Goal: Task Accomplishment & Management: Complete application form

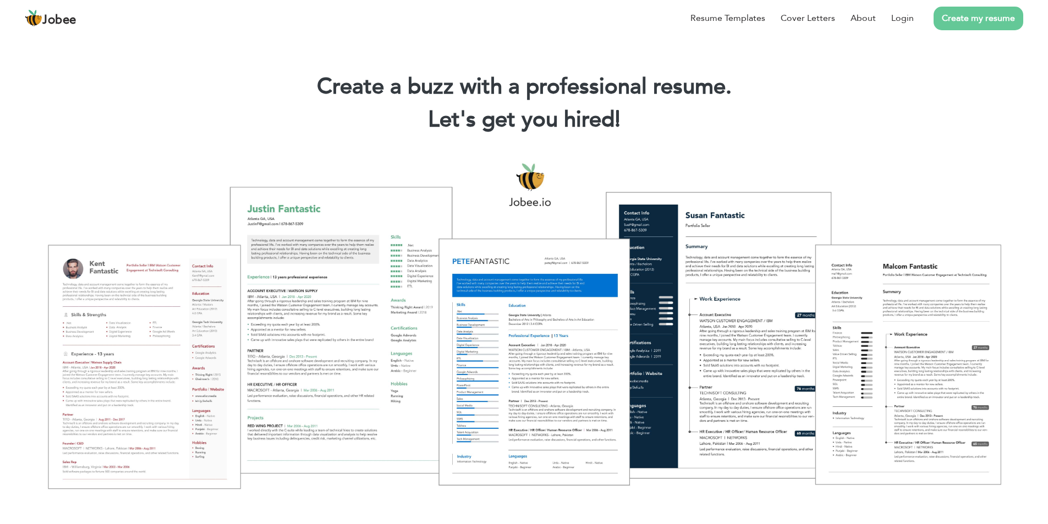
click at [948, 18] on link "Create my resume" at bounding box center [979, 19] width 90 height 24
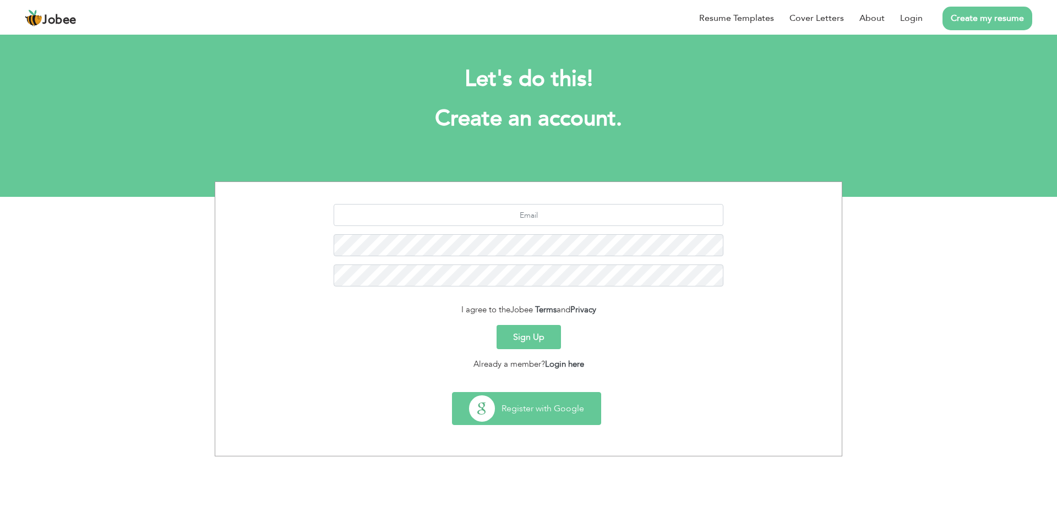
click at [534, 410] on button "Register with Google" at bounding box center [526, 409] width 148 height 32
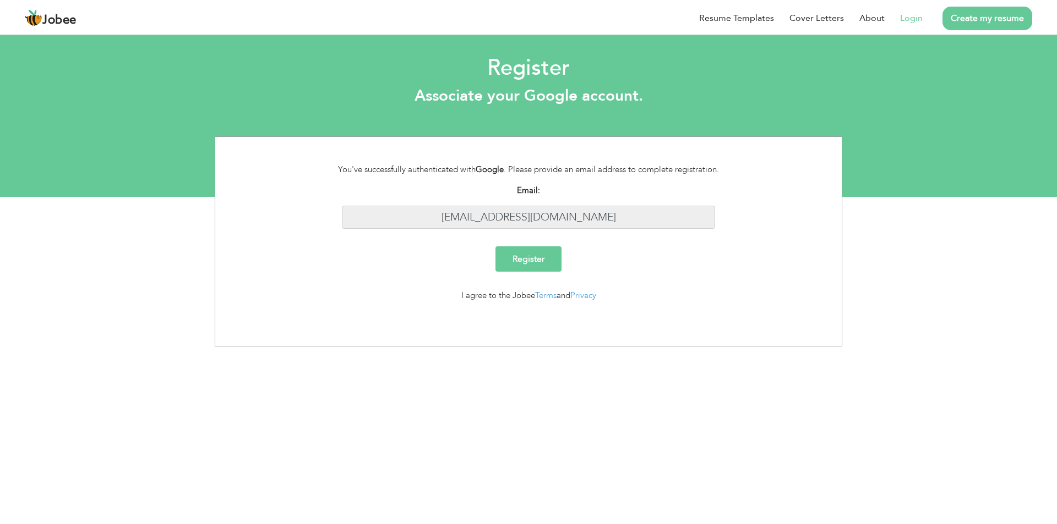
click at [538, 221] on input "[EMAIL_ADDRESS][DOMAIN_NAME]" at bounding box center [529, 218] width 374 height 24
click at [538, 217] on input "[EMAIL_ADDRESS][DOMAIN_NAME]" at bounding box center [529, 218] width 374 height 24
click at [526, 264] on input "Register" at bounding box center [528, 259] width 66 height 25
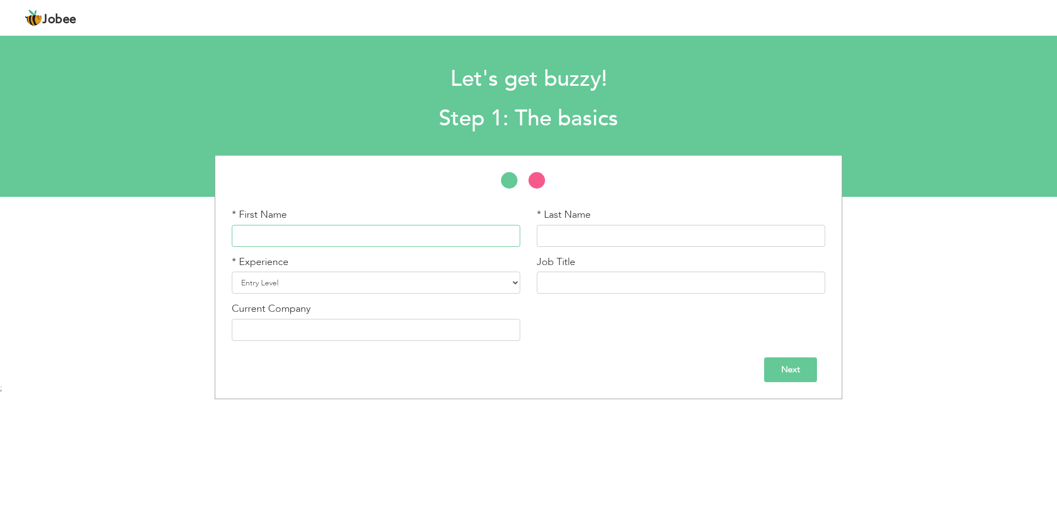
click at [368, 243] on input "text" at bounding box center [376, 236] width 288 height 22
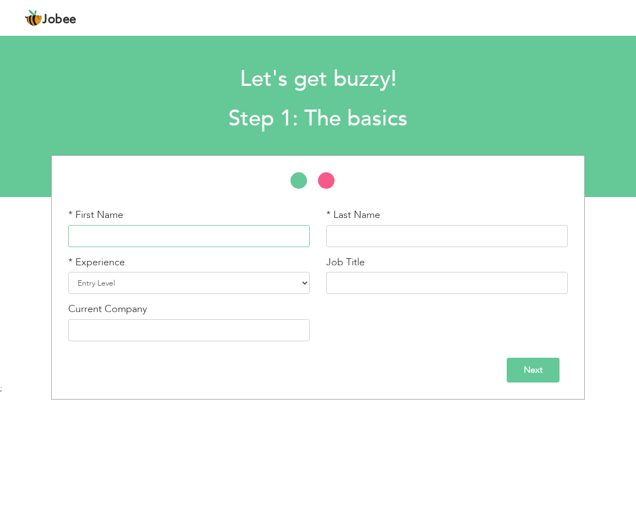
click at [170, 238] on input "text" at bounding box center [189, 236] width 242 height 22
type input "Asad"
click at [354, 241] on input "text" at bounding box center [447, 236] width 242 height 22
type input "Irshad"
click at [231, 280] on select "Entry Level Less than 1 Year 1 Year 2 Years 3 Years 4 Years 5 Years 6 Years 7 Y…" at bounding box center [189, 283] width 242 height 22
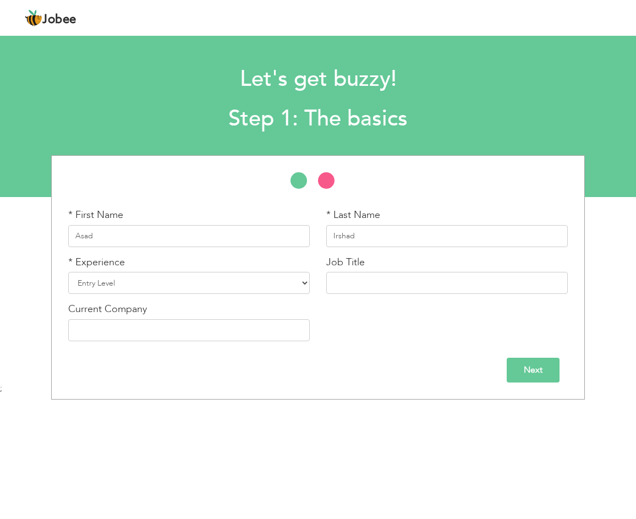
click at [180, 441] on body "Jobee Profile Resume Templates Resume Templates Cover Letters About My Resume W…" at bounding box center [318, 258] width 636 height 516
click at [223, 285] on select "Entry Level Less than 1 Year 1 Year 2 Years 3 Years 4 Years 5 Years 6 Years 7 Y…" at bounding box center [189, 283] width 242 height 22
select select "2"
click at [68, 272] on select "Entry Level Less than 1 Year 1 Year 2 Years 3 Years 4 Years 5 Years 6 Years 7 Y…" at bounding box center [189, 283] width 242 height 22
click at [356, 280] on input "text" at bounding box center [447, 283] width 242 height 22
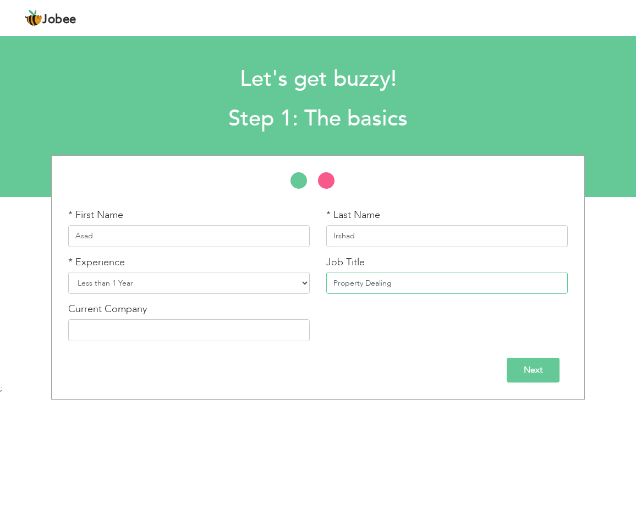
type input "Property Dealing"
click at [179, 333] on input "text" at bounding box center [189, 330] width 242 height 22
type input "HNA Developers"
click at [538, 374] on input "Next" at bounding box center [533, 370] width 53 height 25
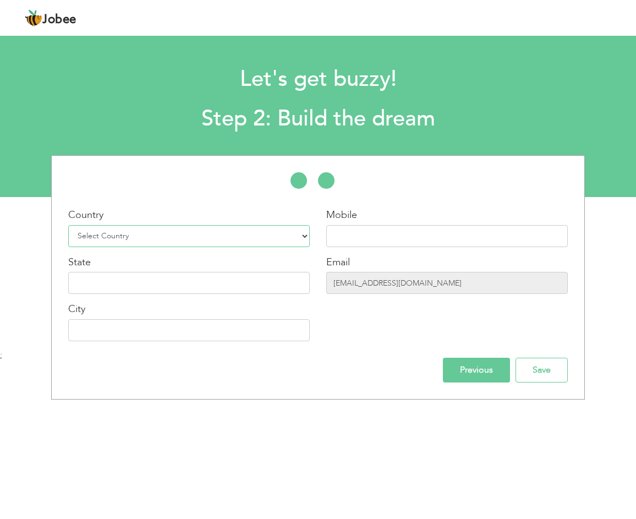
click at [203, 238] on select "Select Country Afghanistan Albania Algeria American Samoa Andorra Angola Anguil…" at bounding box center [189, 236] width 242 height 22
select select "166"
click at [68, 225] on select "Select Country Afghanistan Albania Algeria American Samoa Andorra Angola Anguil…" at bounding box center [189, 236] width 242 height 22
click at [349, 231] on input "text" at bounding box center [447, 236] width 242 height 22
type input "03351407244"
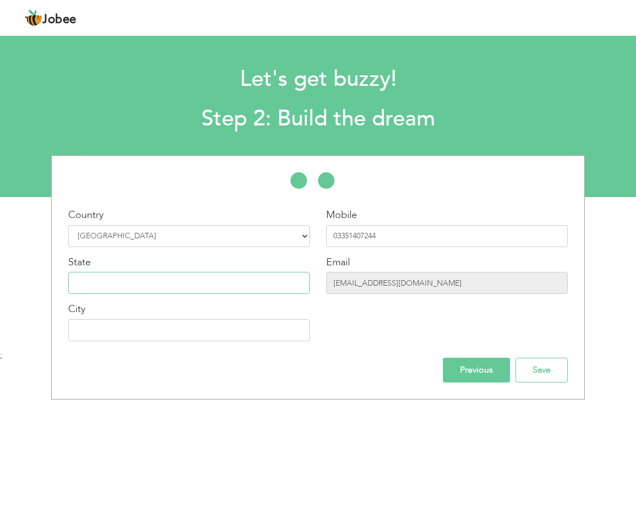
click at [197, 287] on input "text" at bounding box center [189, 283] width 242 height 22
click at [183, 289] on input "text" at bounding box center [189, 283] width 242 height 22
type input "P"
click at [554, 369] on input "Save" at bounding box center [542, 370] width 52 height 25
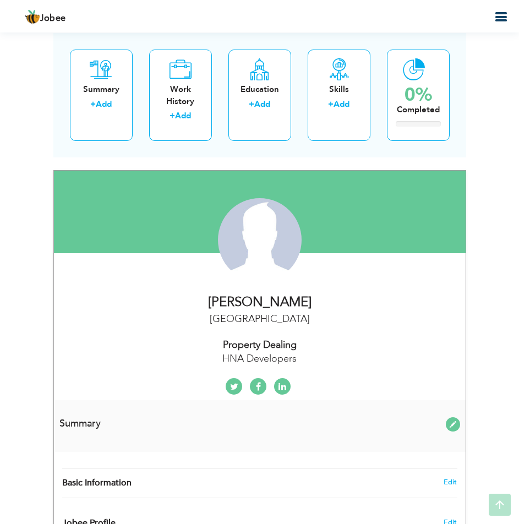
scroll to position [110, 0]
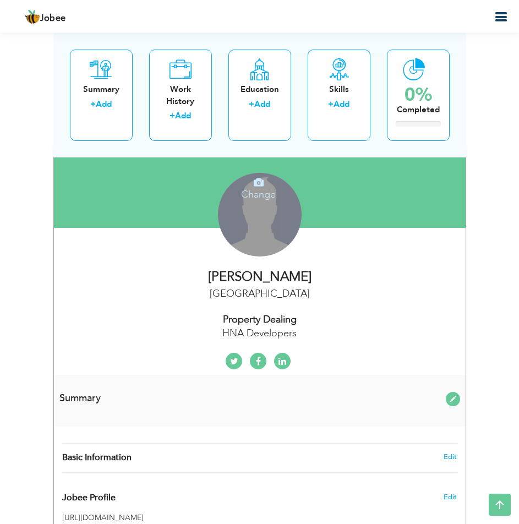
click at [239, 216] on div "Change Remove" at bounding box center [260, 215] width 84 height 84
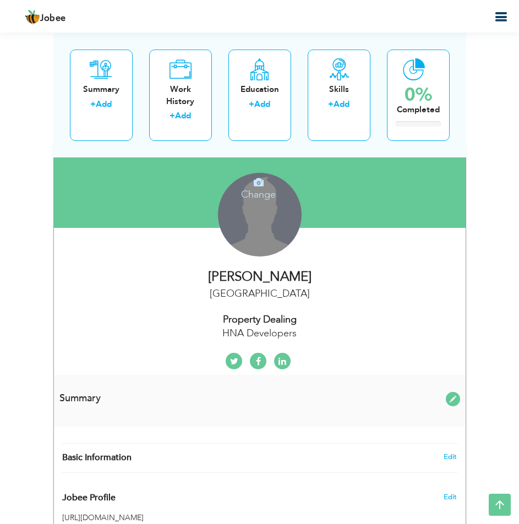
click at [257, 194] on h4 "Change" at bounding box center [259, 187] width 79 height 26
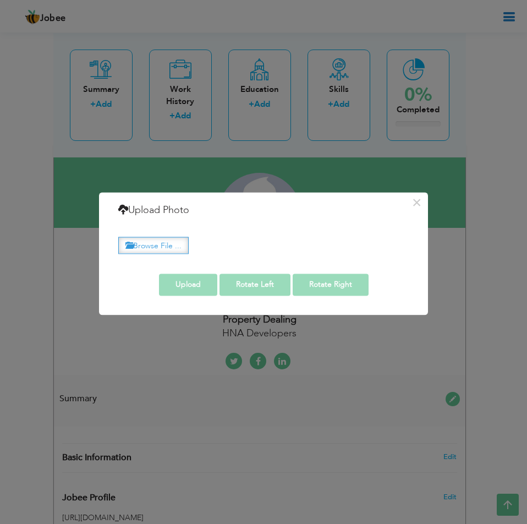
click at [135, 242] on label "Browse File ..." at bounding box center [153, 245] width 70 height 17
click at [0, 0] on input "Browse File ..." at bounding box center [0, 0] width 0 height 0
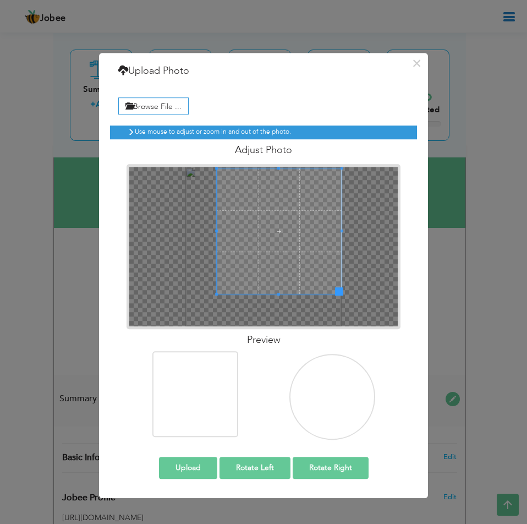
click at [308, 244] on span at bounding box center [279, 230] width 125 height 125
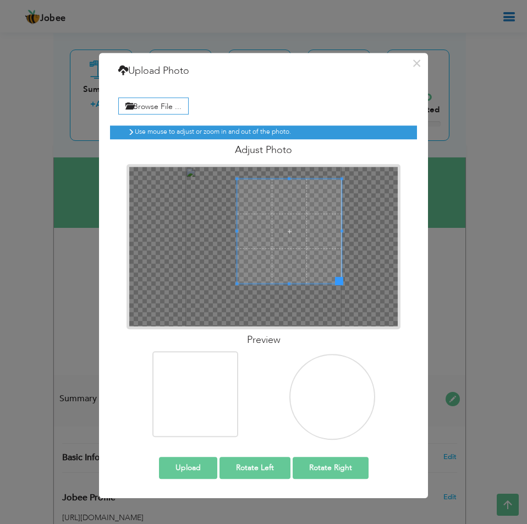
click at [237, 228] on div at bounding box center [289, 231] width 105 height 105
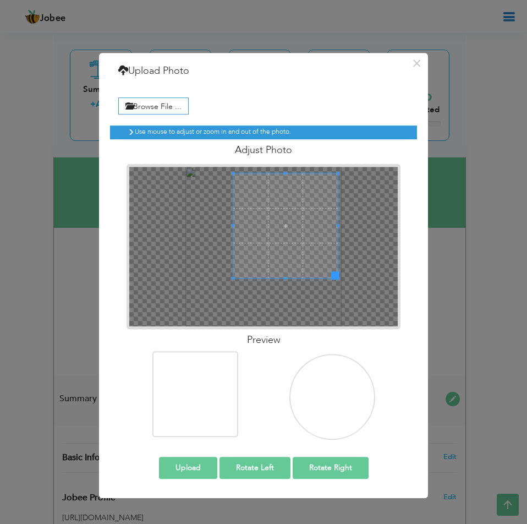
click at [288, 220] on span at bounding box center [285, 225] width 105 height 105
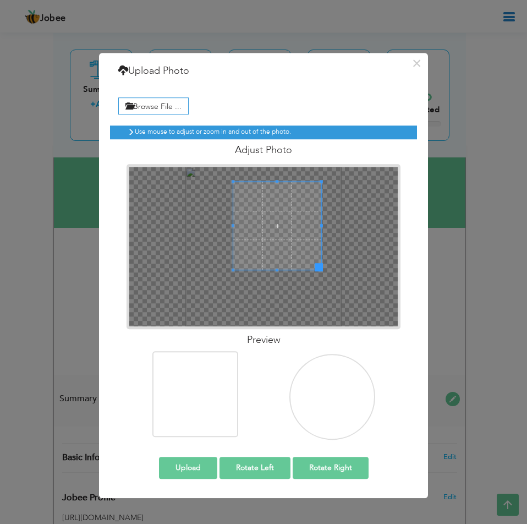
click at [321, 226] on span at bounding box center [321, 225] width 3 height 3
click at [265, 227] on span at bounding box center [276, 218] width 88 height 88
click at [190, 467] on button "Upload" at bounding box center [188, 468] width 58 height 22
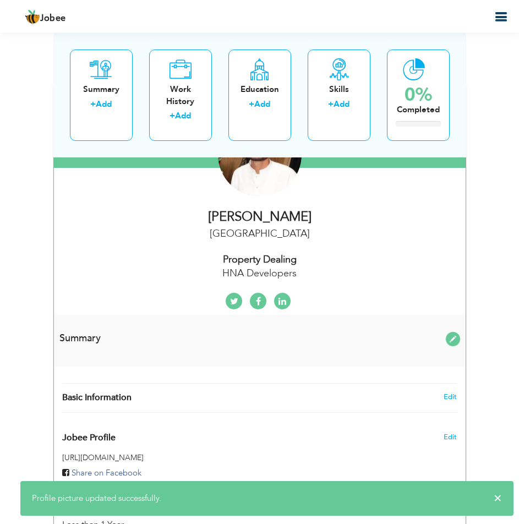
scroll to position [275, 0]
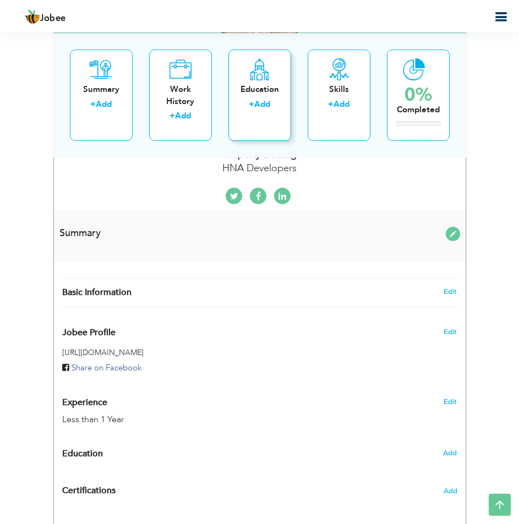
click at [258, 101] on link "Add" at bounding box center [262, 104] width 16 height 11
radio input "true"
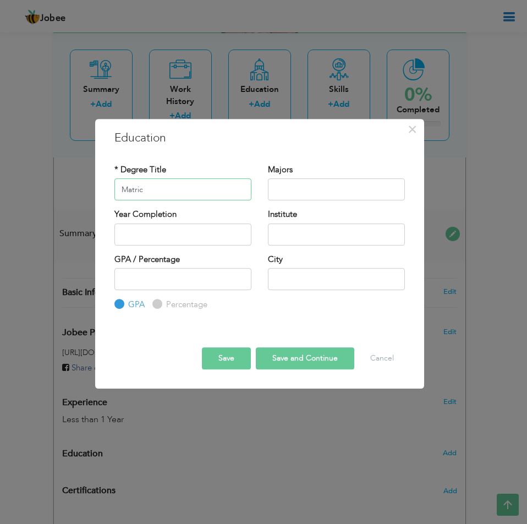
type input "Matric"
click at [292, 187] on input "text" at bounding box center [336, 189] width 137 height 22
click at [280, 233] on input "text" at bounding box center [336, 234] width 137 height 22
type input "[PERSON_NAME][GEOGRAPHIC_DATA]"
click at [159, 305] on input "Percentage" at bounding box center [155, 304] width 7 height 7
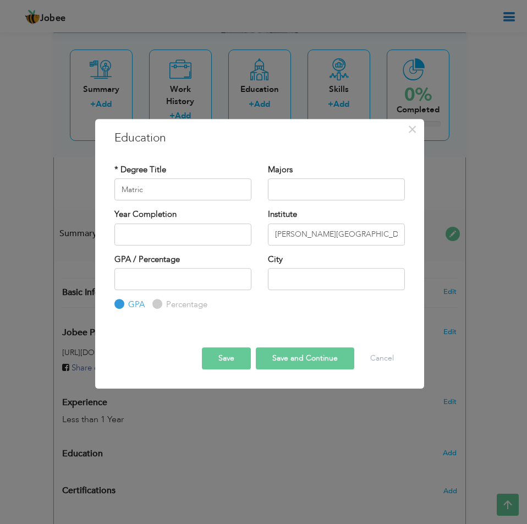
radio input "true"
click at [206, 283] on input "number" at bounding box center [182, 279] width 137 height 22
click at [159, 272] on input "number" at bounding box center [182, 279] width 137 height 22
type input "47"
click at [281, 278] on input "text" at bounding box center [336, 279] width 137 height 22
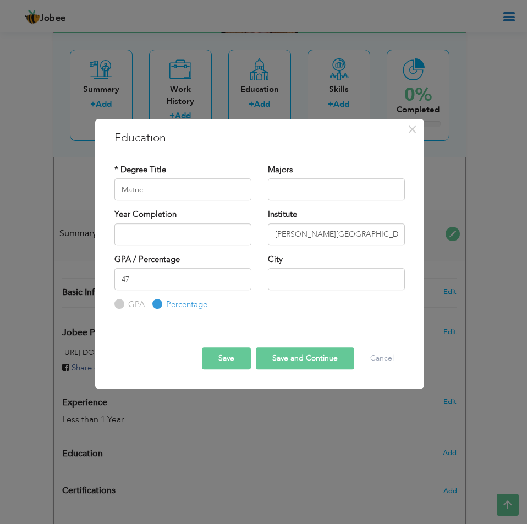
click at [277, 357] on button "Save and Continue" at bounding box center [305, 358] width 99 height 22
radio input "true"
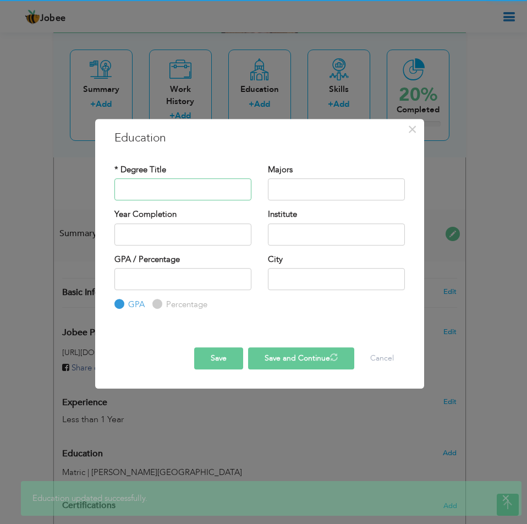
click at [201, 190] on input "text" at bounding box center [182, 189] width 137 height 22
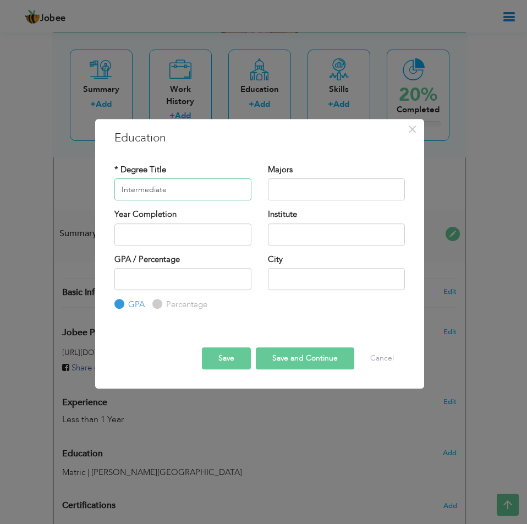
type input "Intermediate"
click at [156, 231] on input "2025" at bounding box center [182, 234] width 137 height 22
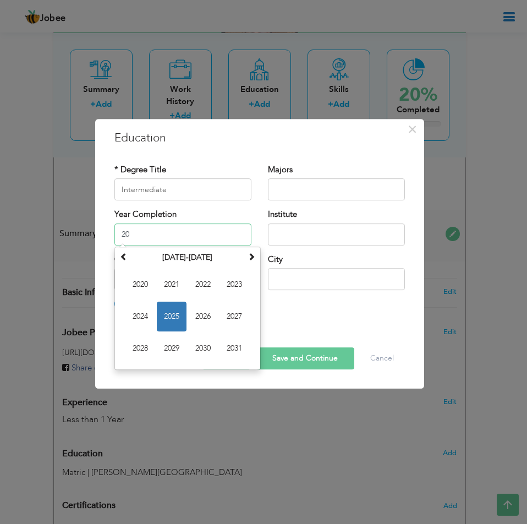
type input "2"
click at [293, 233] on input "text" at bounding box center [336, 234] width 137 height 22
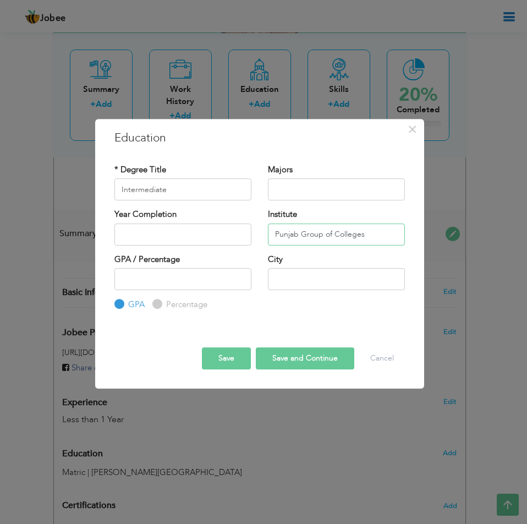
type input "Punjab Group of Colleges"
click at [212, 284] on input "number" at bounding box center [182, 279] width 137 height 22
click at [145, 278] on input "number" at bounding box center [182, 279] width 137 height 22
type input "44"
click at [229, 360] on button "Save" at bounding box center [226, 358] width 49 height 22
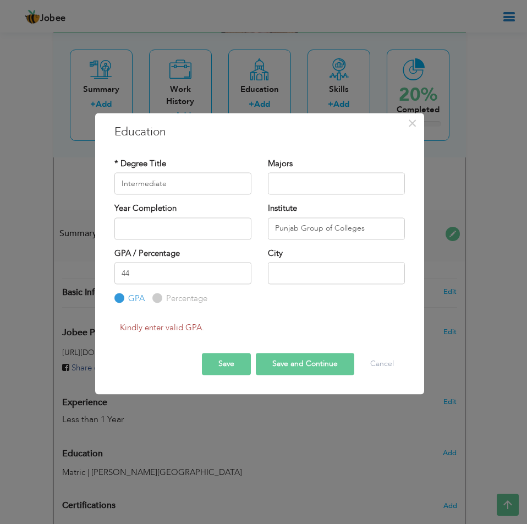
click at [154, 300] on input "Percentage" at bounding box center [155, 298] width 7 height 7
radio input "true"
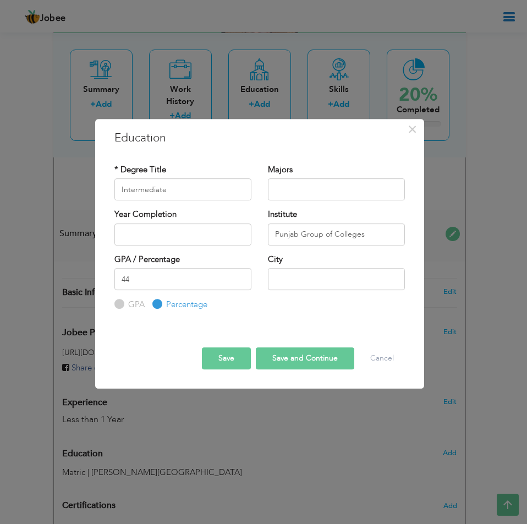
click at [213, 365] on button "Save" at bounding box center [226, 358] width 49 height 22
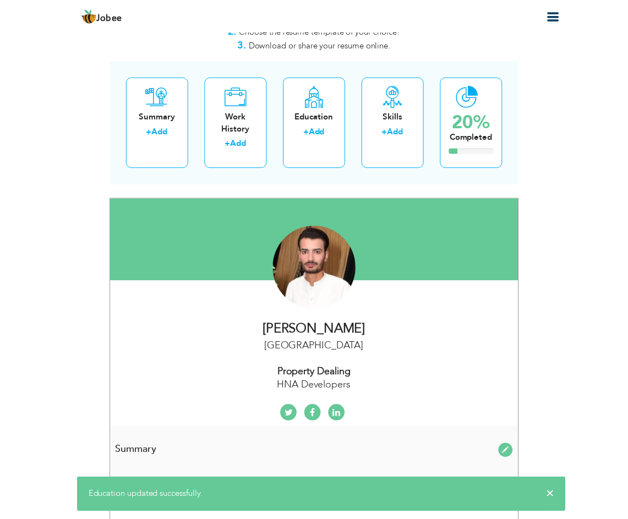
scroll to position [0, 0]
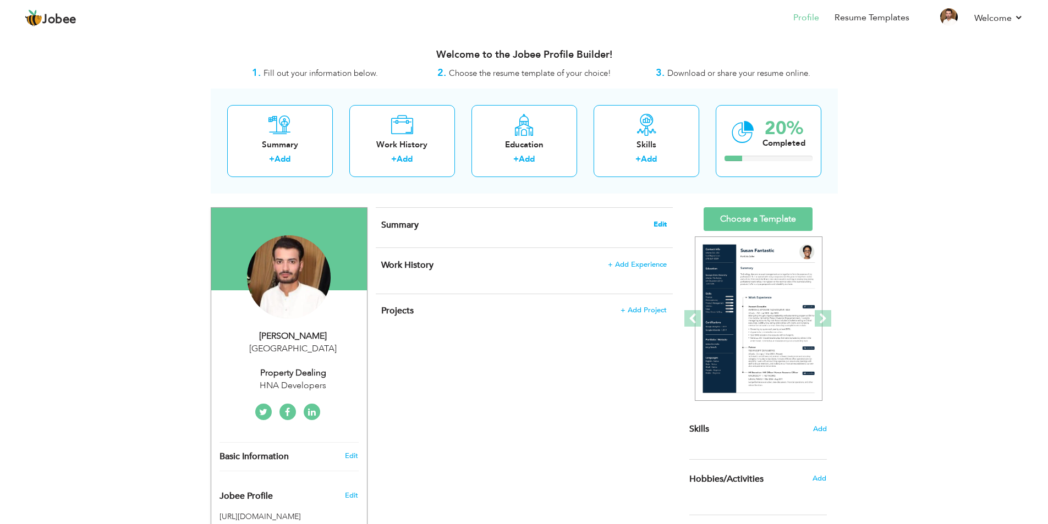
click at [636, 225] on span "Edit" at bounding box center [660, 225] width 13 height 8
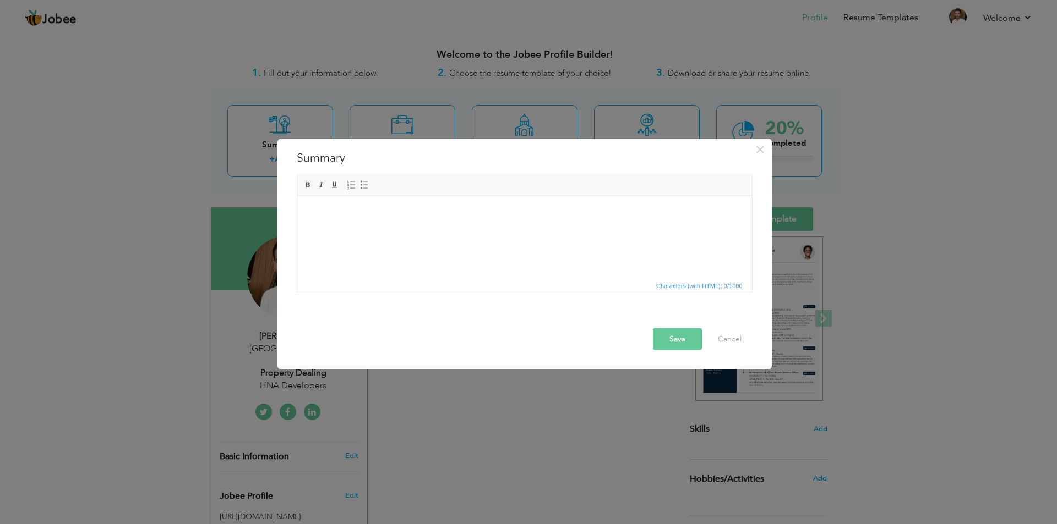
drag, startPoint x: 594, startPoint y: 144, endPoint x: 571, endPoint y: 144, distance: 23.1
click at [571, 144] on div "× Summary Rich Text Editor, summaryEditor Editor toolbars Basic Styles Bold Ita…" at bounding box center [524, 254] width 494 height 231
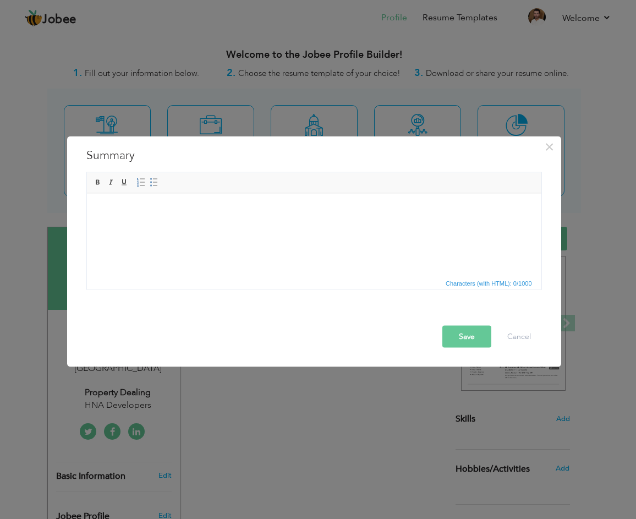
click at [238, 227] on html at bounding box center [313, 210] width 455 height 34
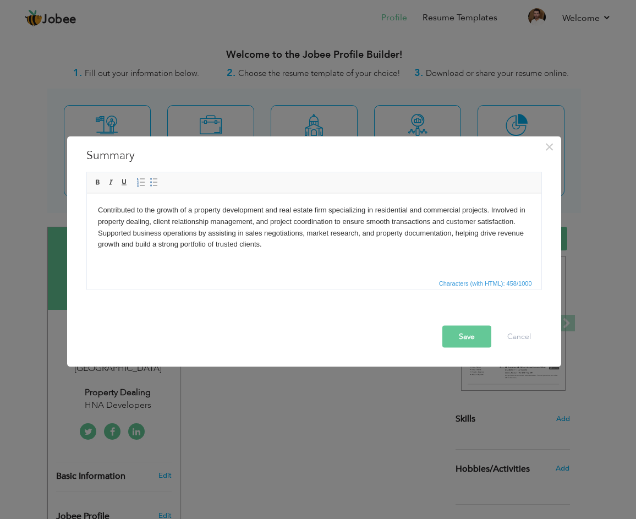
click at [449, 335] on button "Save" at bounding box center [466, 336] width 49 height 22
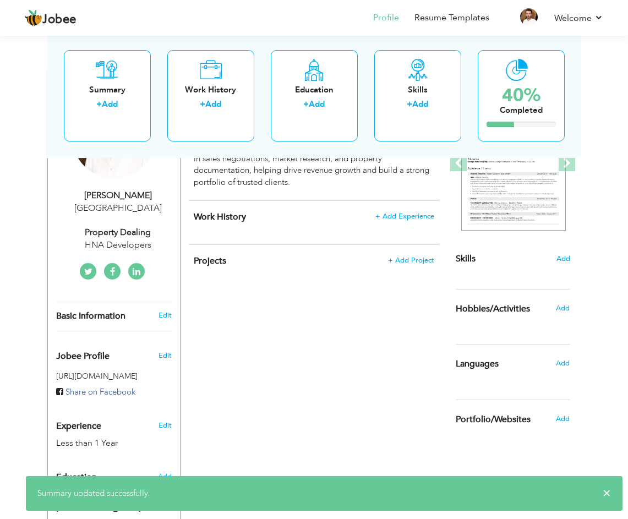
scroll to position [165, 0]
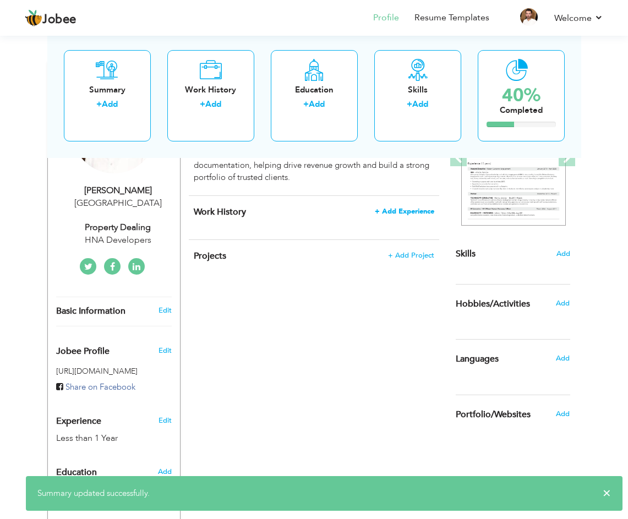
click at [396, 210] on span "+ Add Experience" at bounding box center [404, 211] width 59 height 8
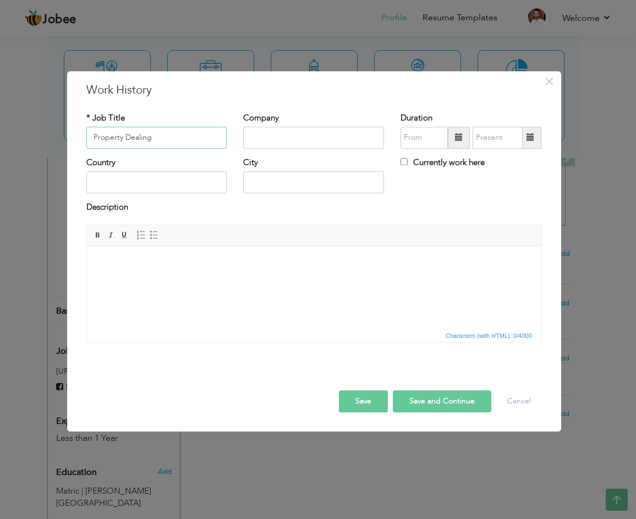
type input "Property Dealing"
click at [255, 138] on input "text" at bounding box center [313, 138] width 141 height 22
type input "HNA Developers"
click at [459, 135] on span at bounding box center [459, 138] width 8 height 8
type input "09/2025"
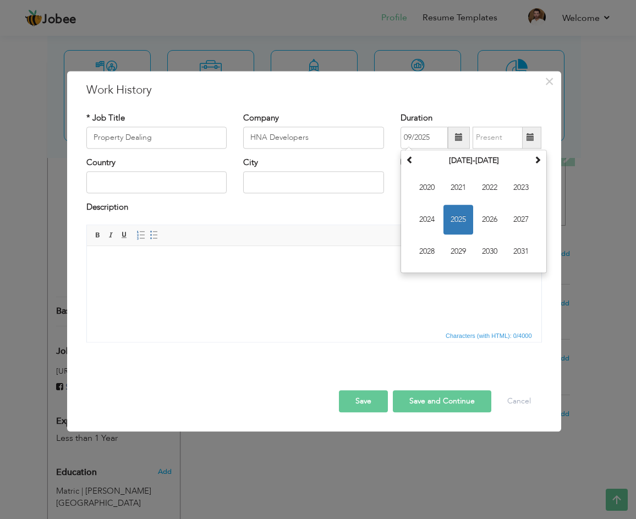
click at [382, 258] on body at bounding box center [313, 263] width 433 height 12
click at [441, 139] on input "09/2025" at bounding box center [424, 138] width 47 height 22
drag, startPoint x: 434, startPoint y: 139, endPoint x: 378, endPoint y: 139, distance: 56.1
click at [378, 139] on div "* Job Title Property Dealing Company HNA Developers Duration 09/2025 [DATE] Su …" at bounding box center [314, 134] width 472 height 45
click at [326, 279] on html at bounding box center [313, 263] width 455 height 34
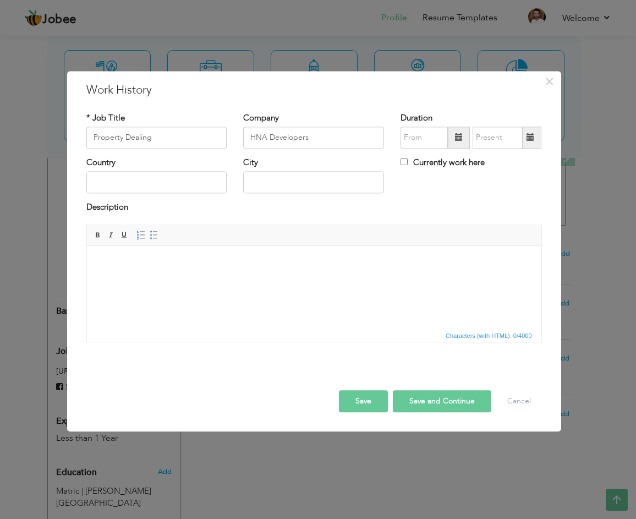
click at [367, 401] on button "Save" at bounding box center [363, 401] width 49 height 22
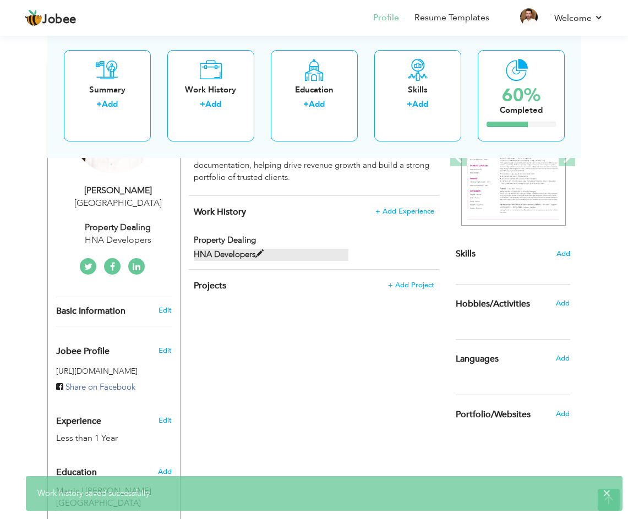
click at [260, 253] on span at bounding box center [259, 254] width 8 height 8
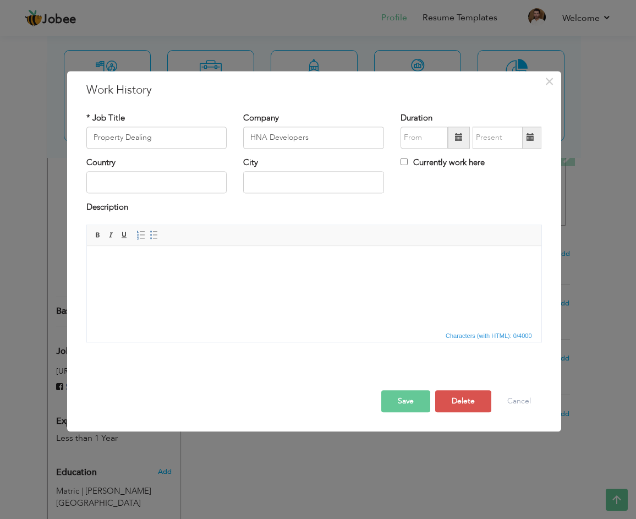
click at [313, 280] on html at bounding box center [313, 263] width 455 height 34
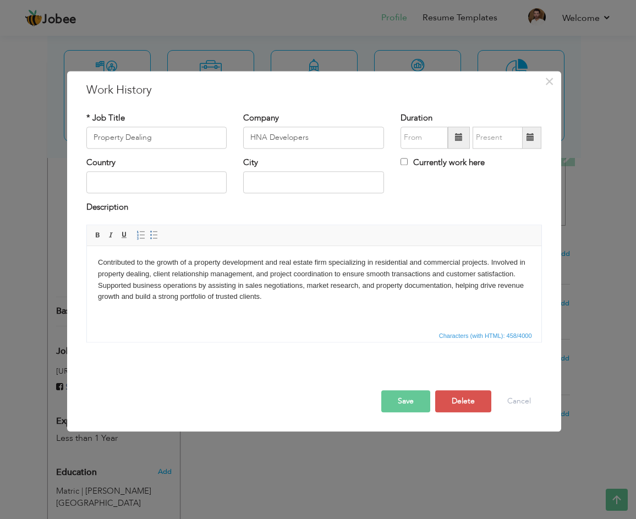
click at [406, 403] on button "Save" at bounding box center [405, 401] width 49 height 22
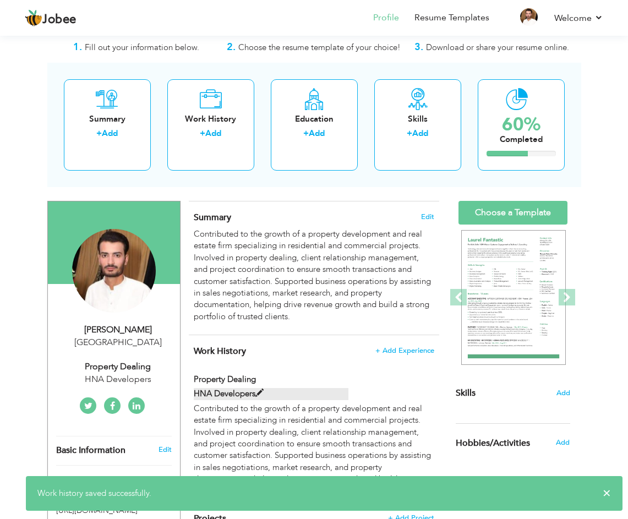
scroll to position [0, 0]
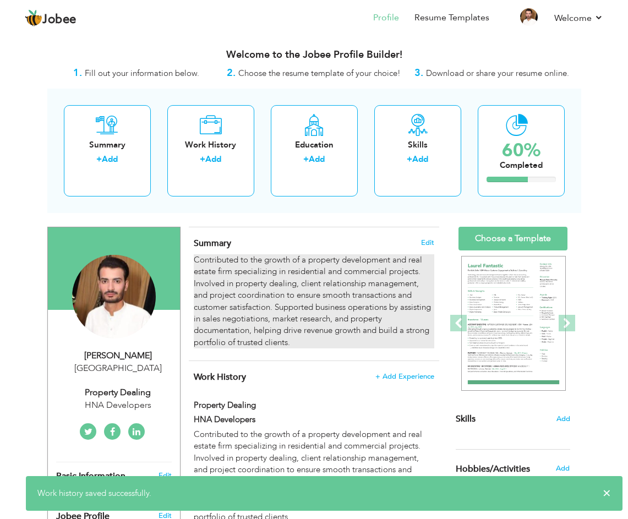
click at [294, 342] on div "Contributed to the growth of a property development and real estate firm specia…" at bounding box center [314, 301] width 241 height 94
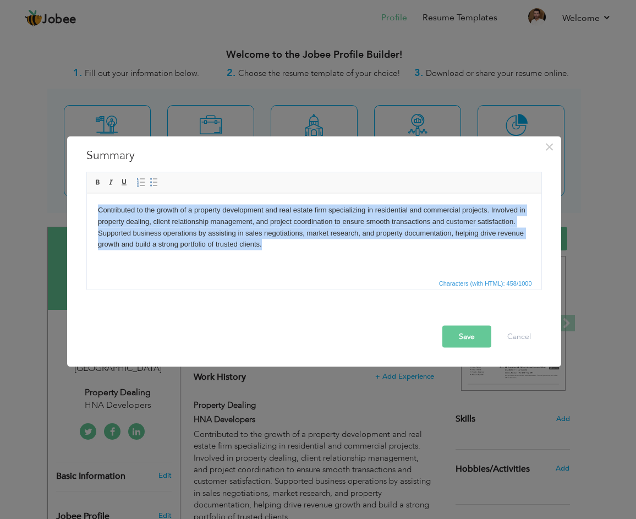
drag, startPoint x: 291, startPoint y: 248, endPoint x: 96, endPoint y: 210, distance: 197.8
click at [96, 210] on html "Contributed to the growth of a property development and real estate firm specia…" at bounding box center [313, 227] width 455 height 68
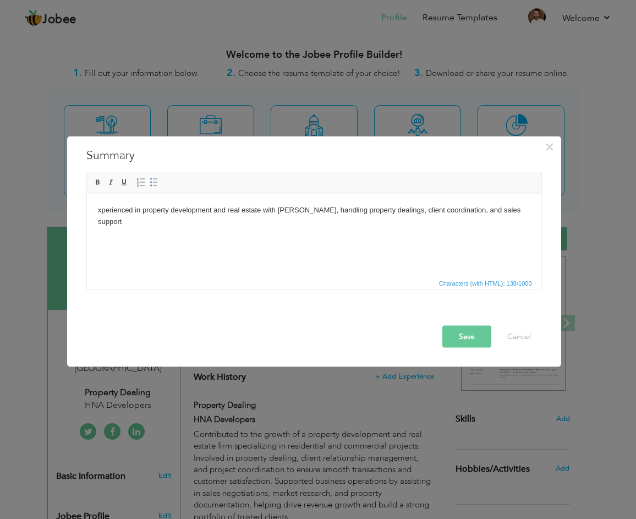
click at [96, 209] on html "xperienced in property development and real estate with [PERSON_NAME], handling…" at bounding box center [313, 215] width 455 height 45
click at [449, 334] on button "Save" at bounding box center [466, 336] width 49 height 22
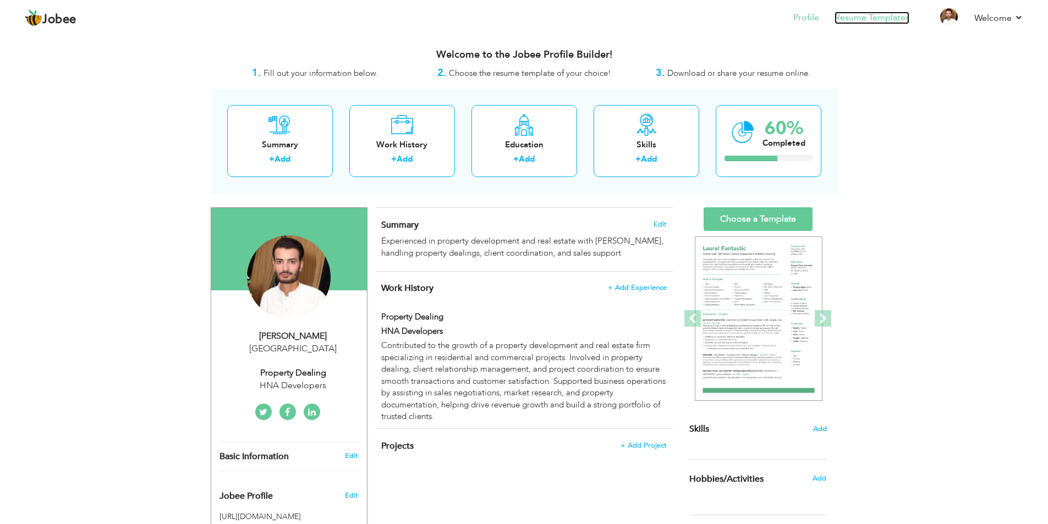
click at [636, 19] on link "Resume Templates" at bounding box center [872, 18] width 75 height 13
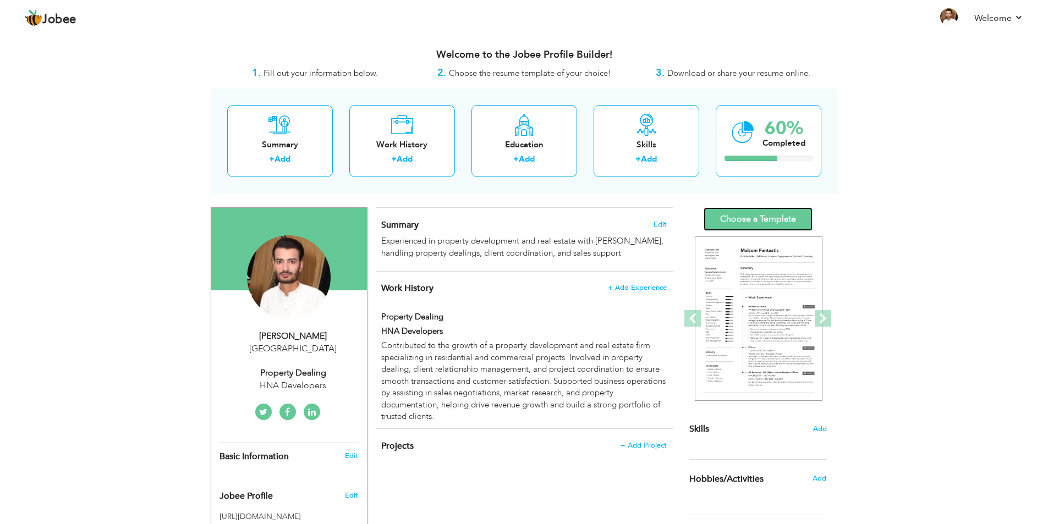
click at [733, 219] on link "Choose a Template" at bounding box center [758, 219] width 109 height 24
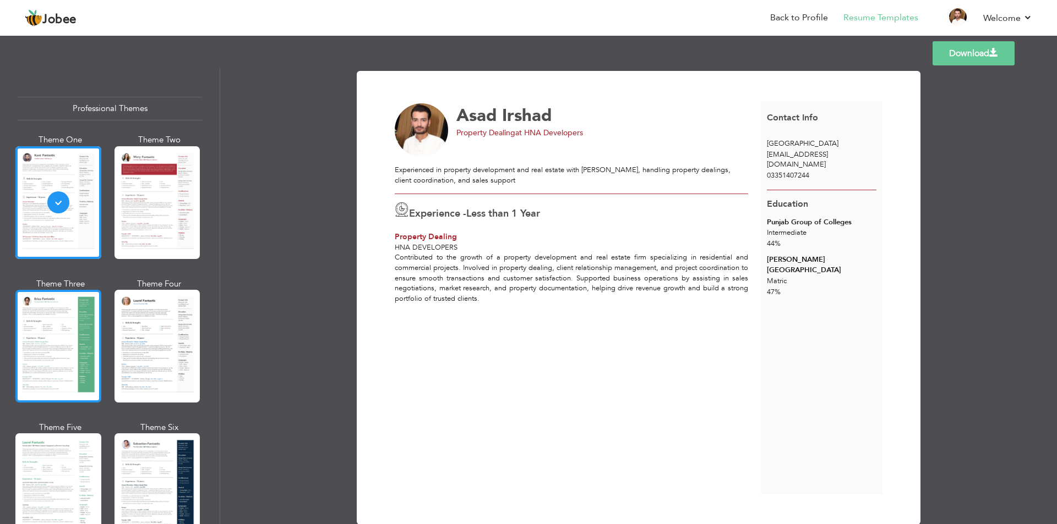
click at [65, 318] on div at bounding box center [58, 346] width 86 height 113
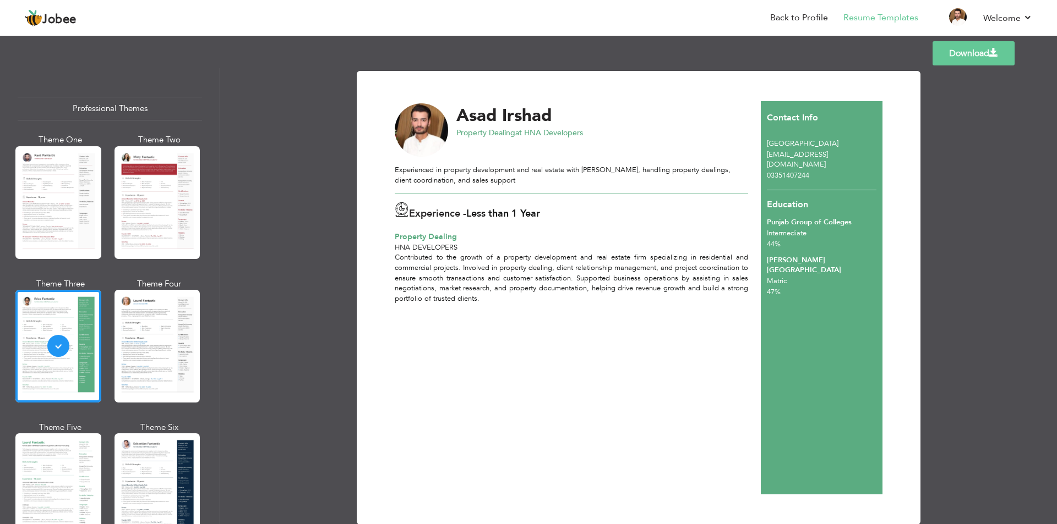
scroll to position [24, 0]
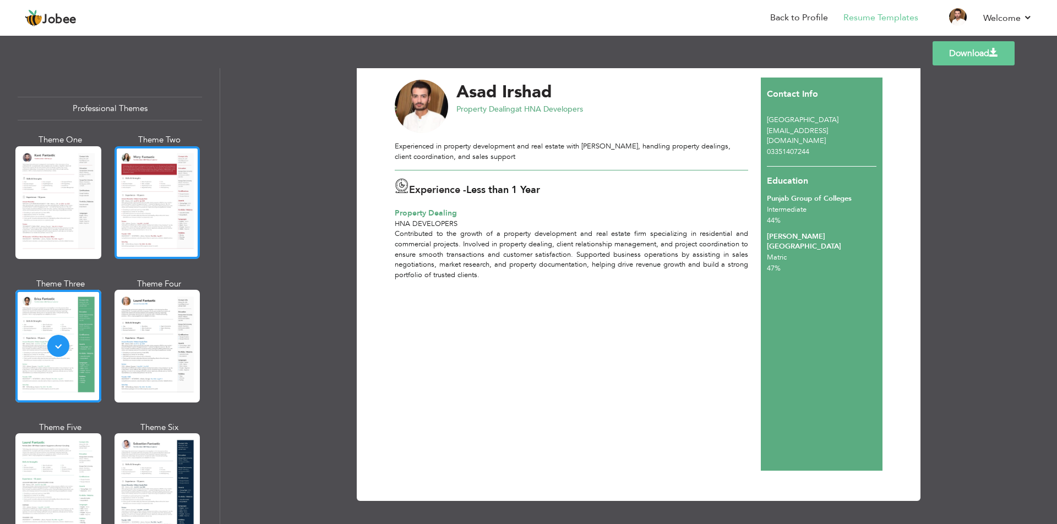
click at [132, 221] on div at bounding box center [157, 202] width 86 height 113
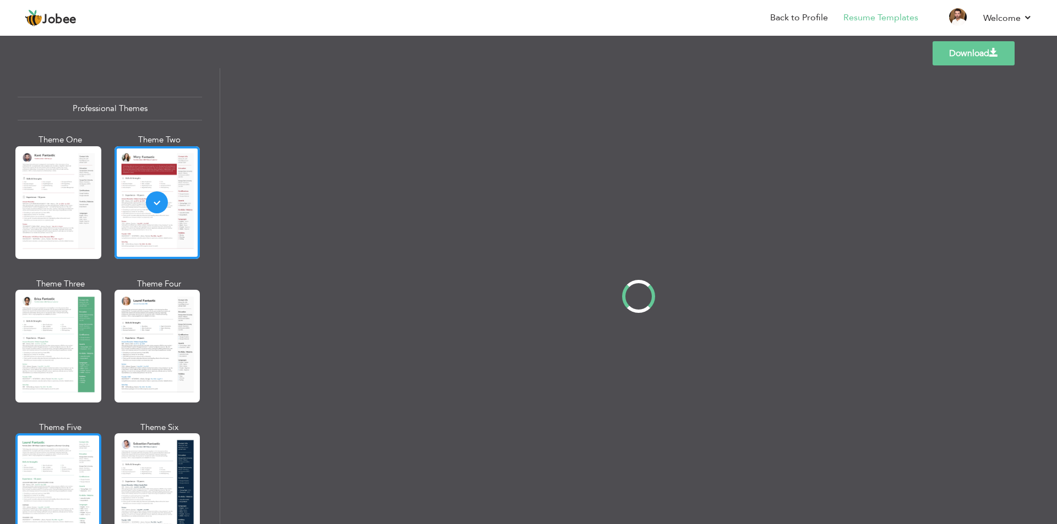
scroll to position [0, 0]
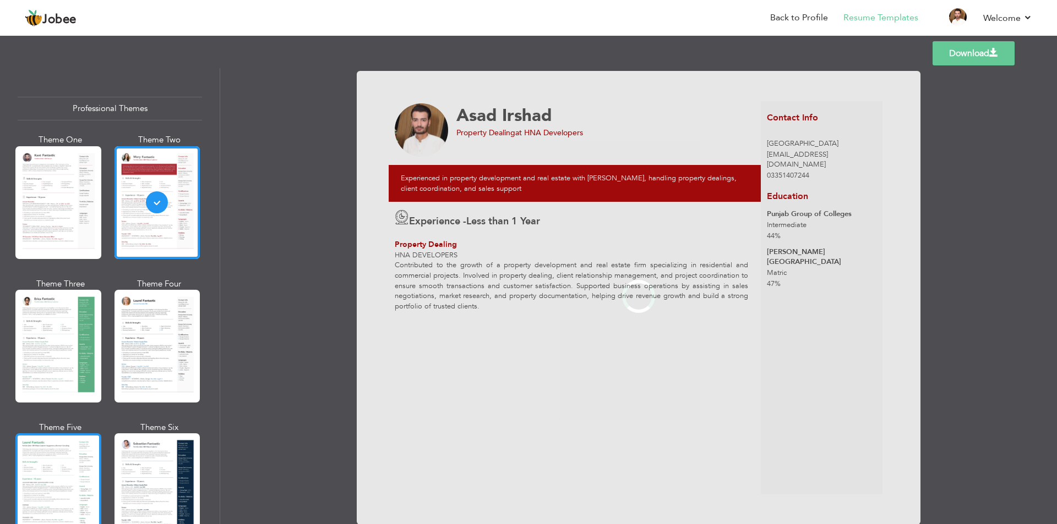
click at [53, 483] on div at bounding box center [58, 490] width 86 height 113
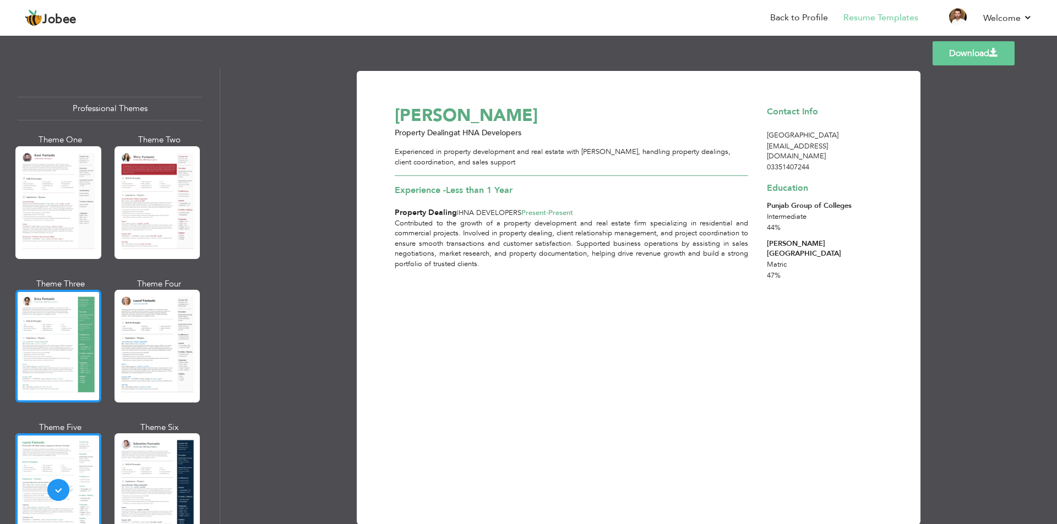
click at [45, 309] on div at bounding box center [58, 346] width 86 height 113
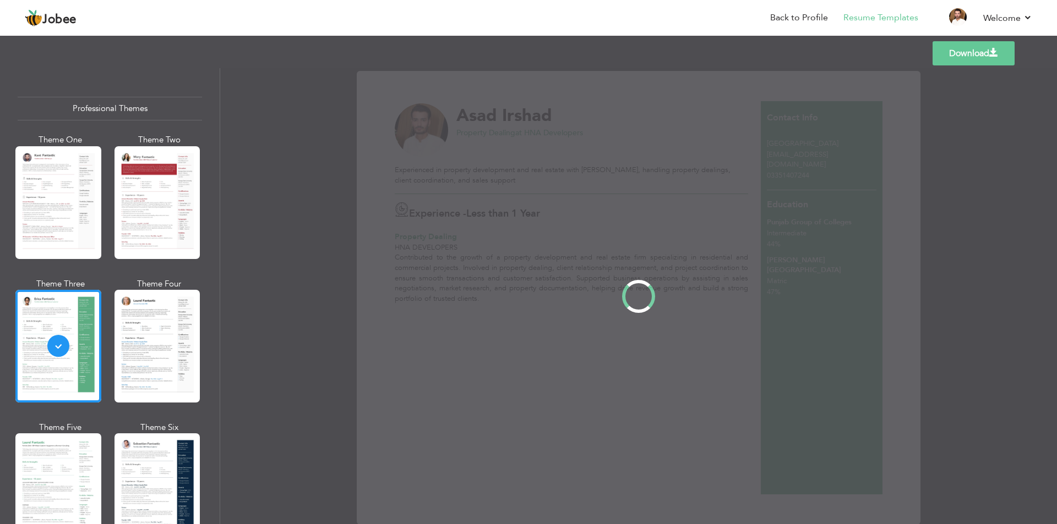
click at [44, 215] on div "Professional Themes Theme One Theme Two Theme Three Theme Four" at bounding box center [528, 296] width 1057 height 456
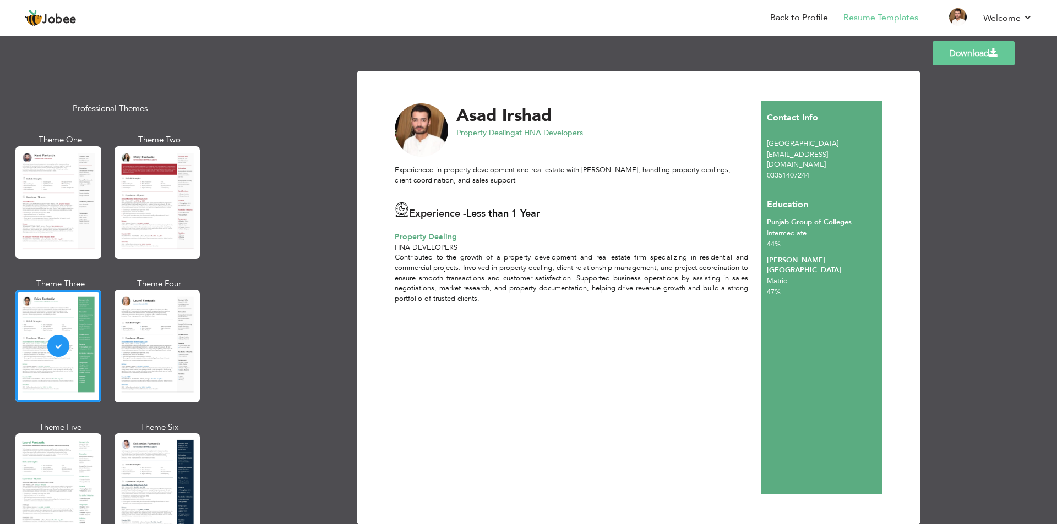
click at [957, 51] on link "Download" at bounding box center [973, 53] width 82 height 24
